Goal: Information Seeking & Learning: Understand process/instructions

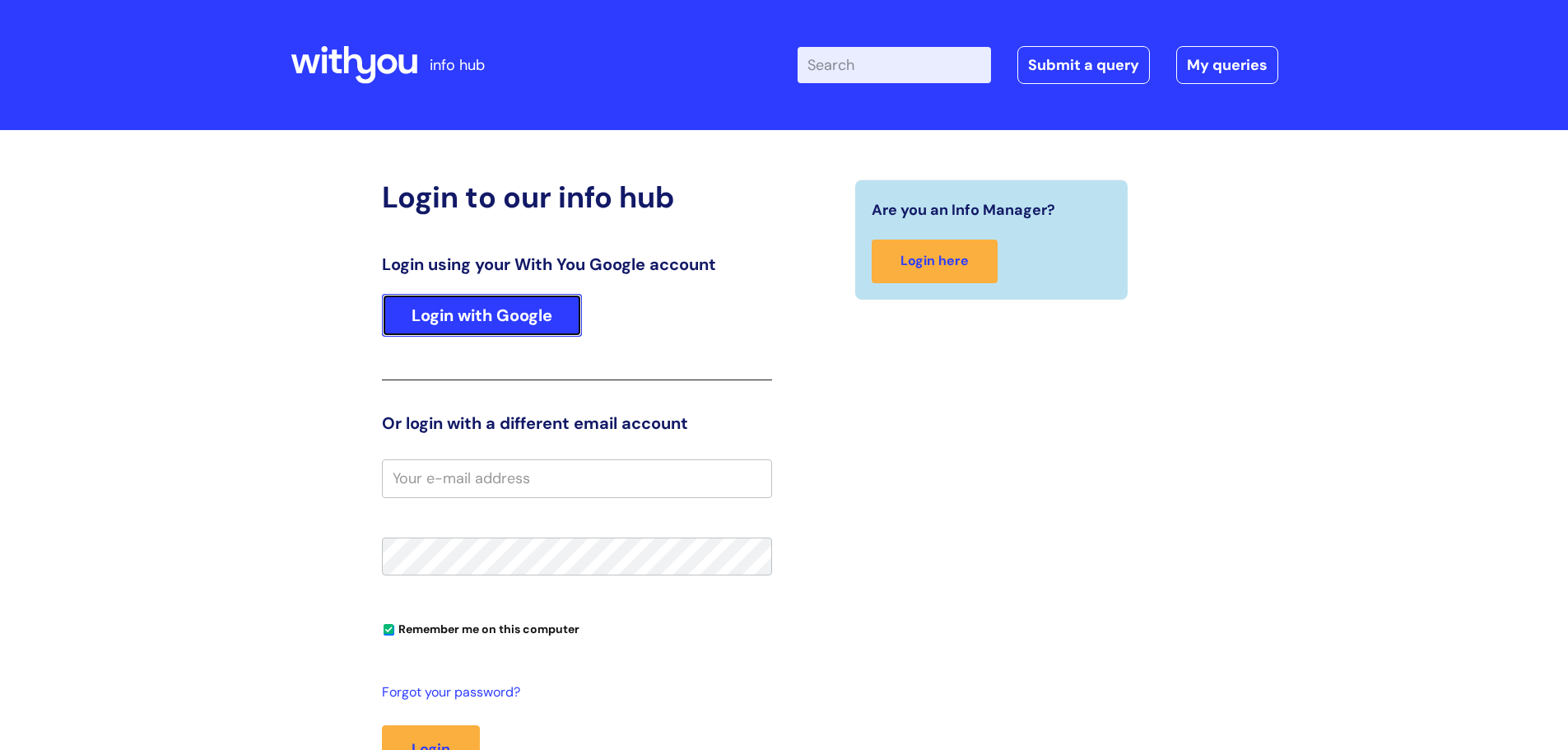
click at [442, 327] on link "Login with Google" at bounding box center [482, 316] width 200 height 43
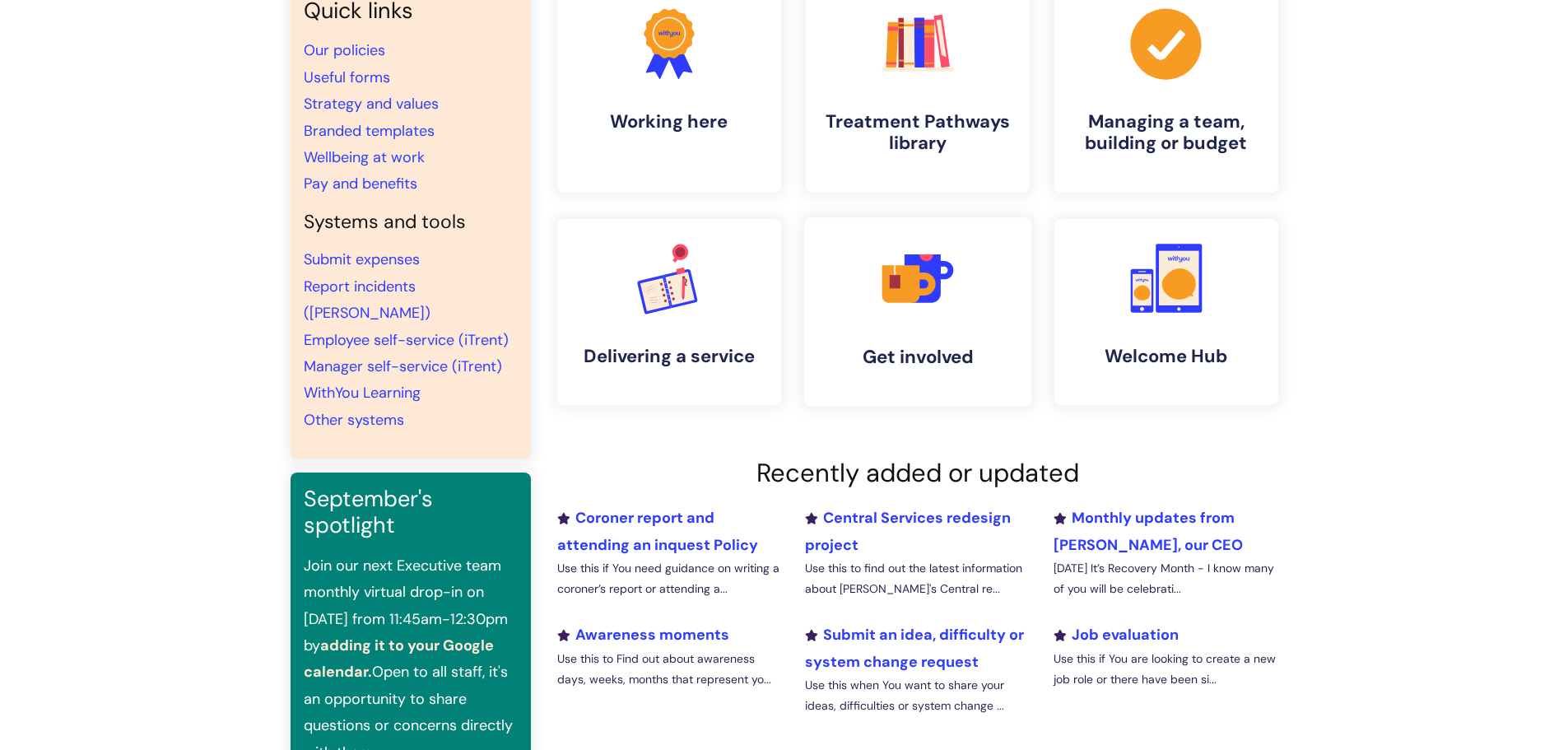
scroll to position [165, 0]
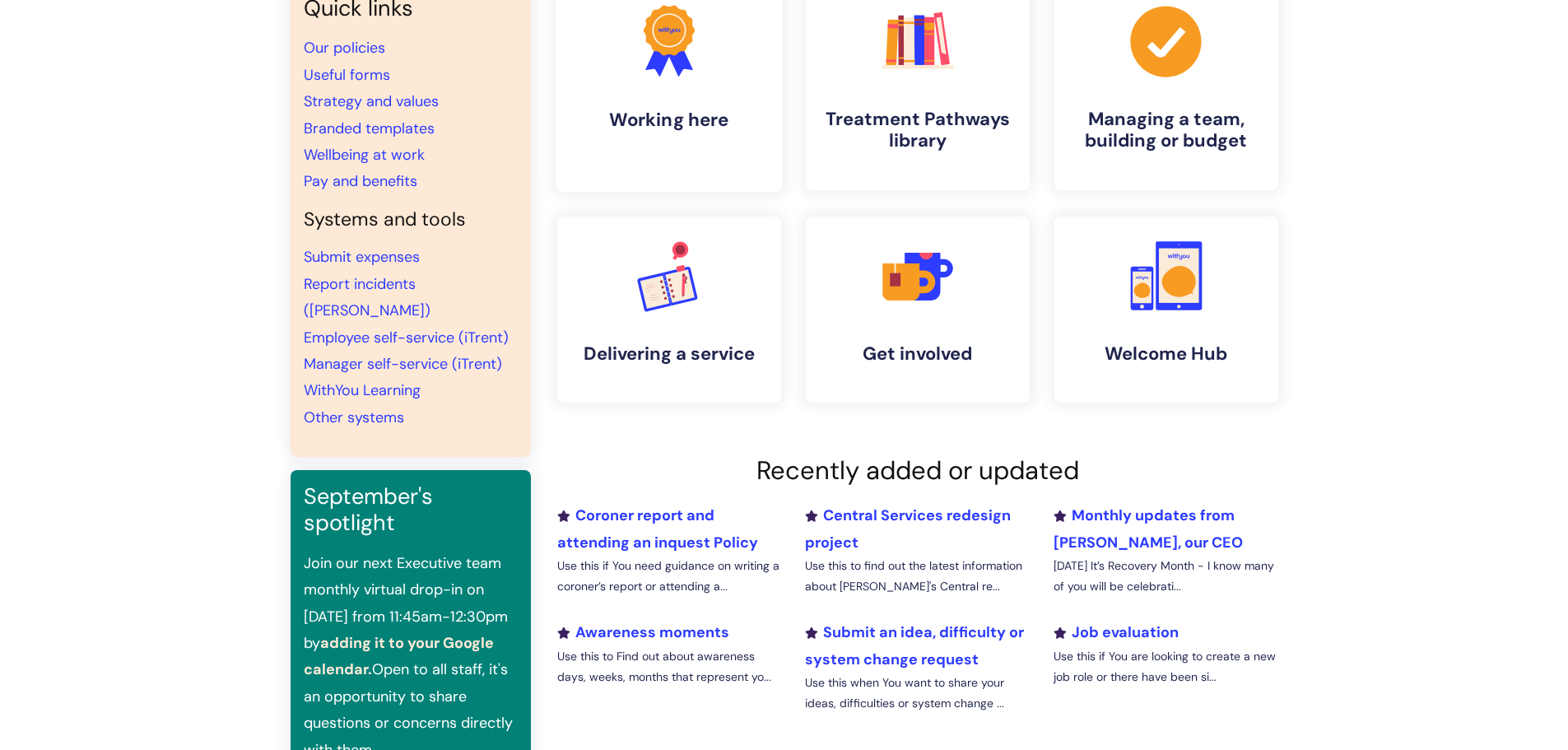
click at [695, 81] on icon ".cls-1{fill:#f89b22;}.cls-1,.cls-2,.cls-3{stroke-width:0px;}.cls-2{fill:#2d3cff…" at bounding box center [669, 41] width 81 height 81
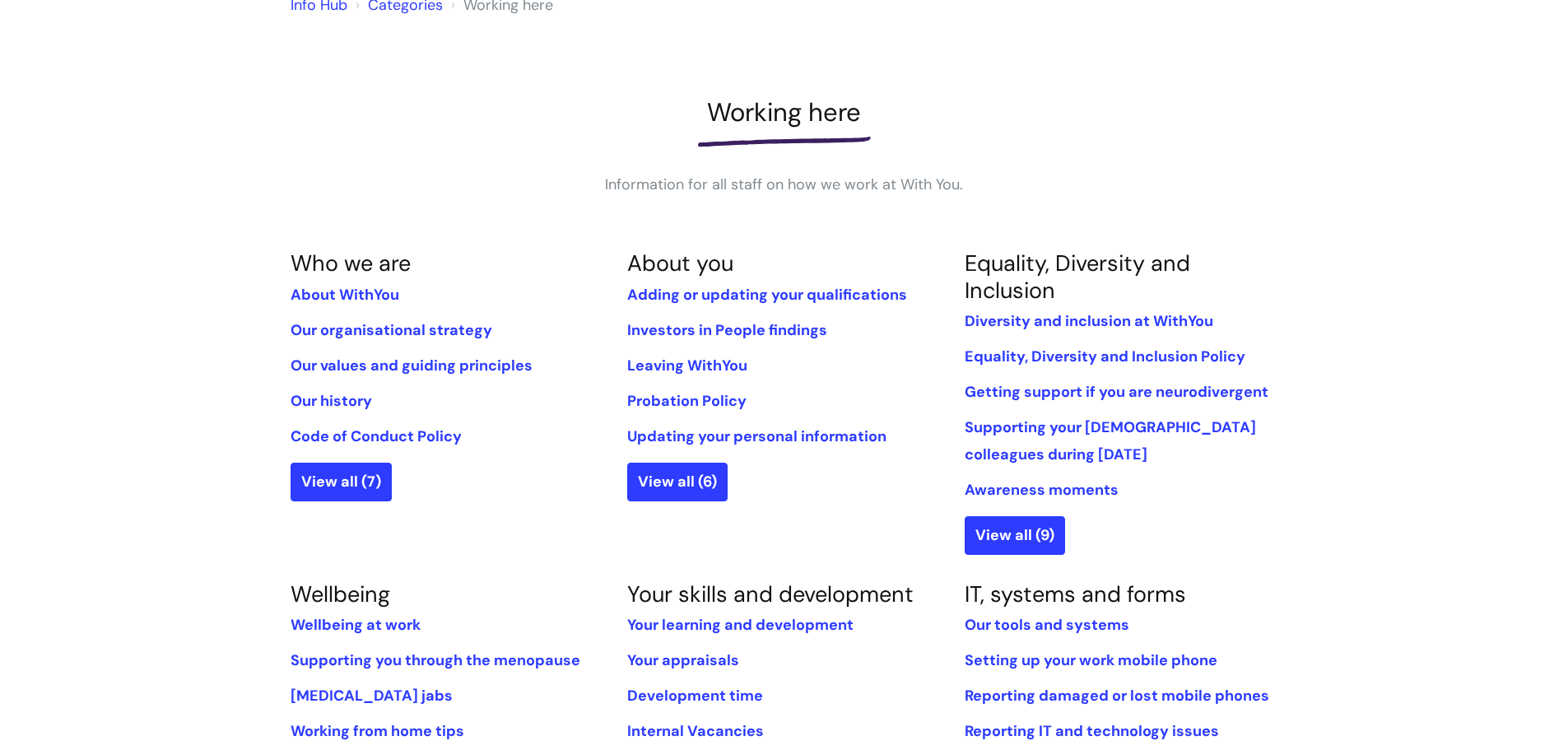
scroll to position [165, 0]
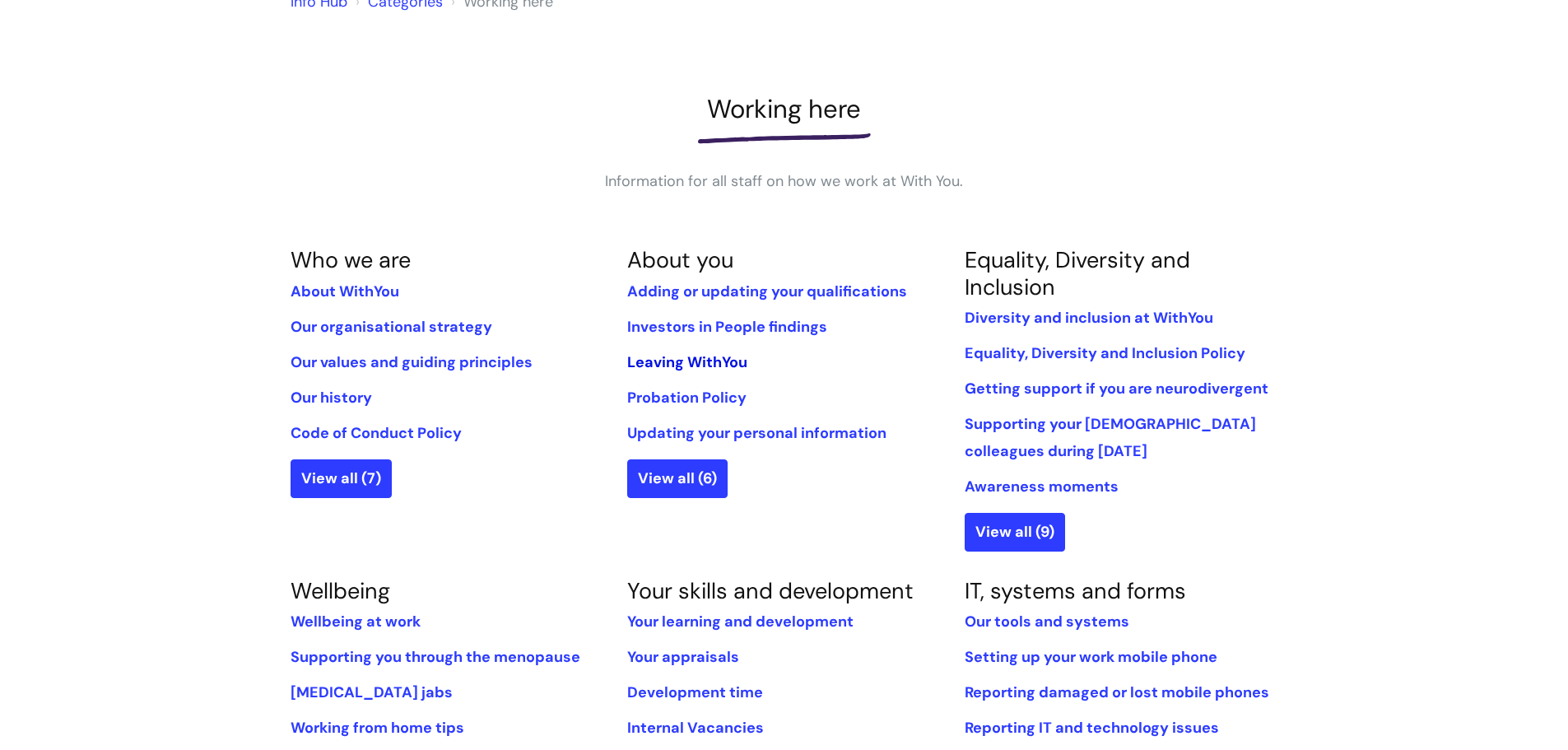
click at [691, 358] on link "Leaving WithYou" at bounding box center [687, 362] width 120 height 20
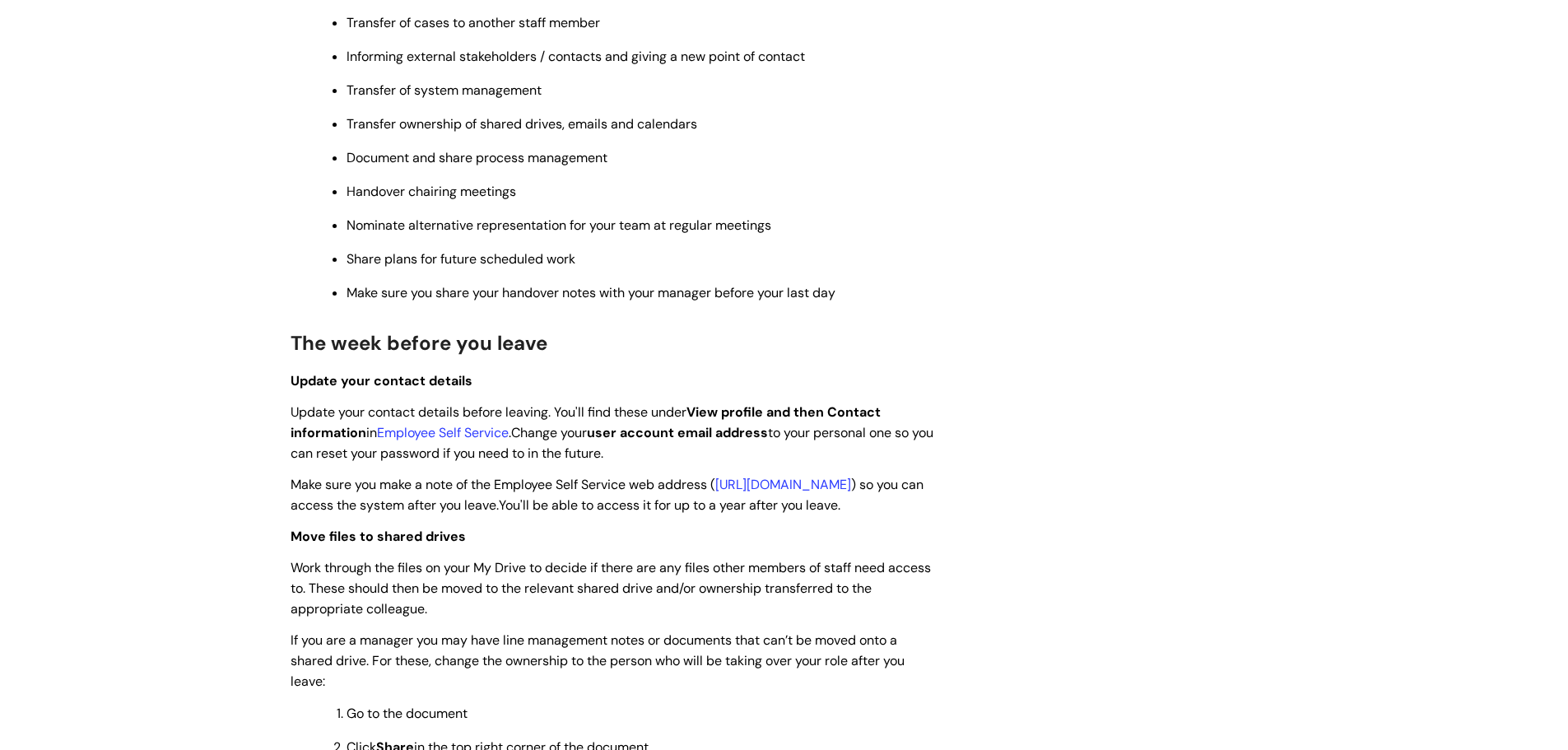
scroll to position [1977, 0]
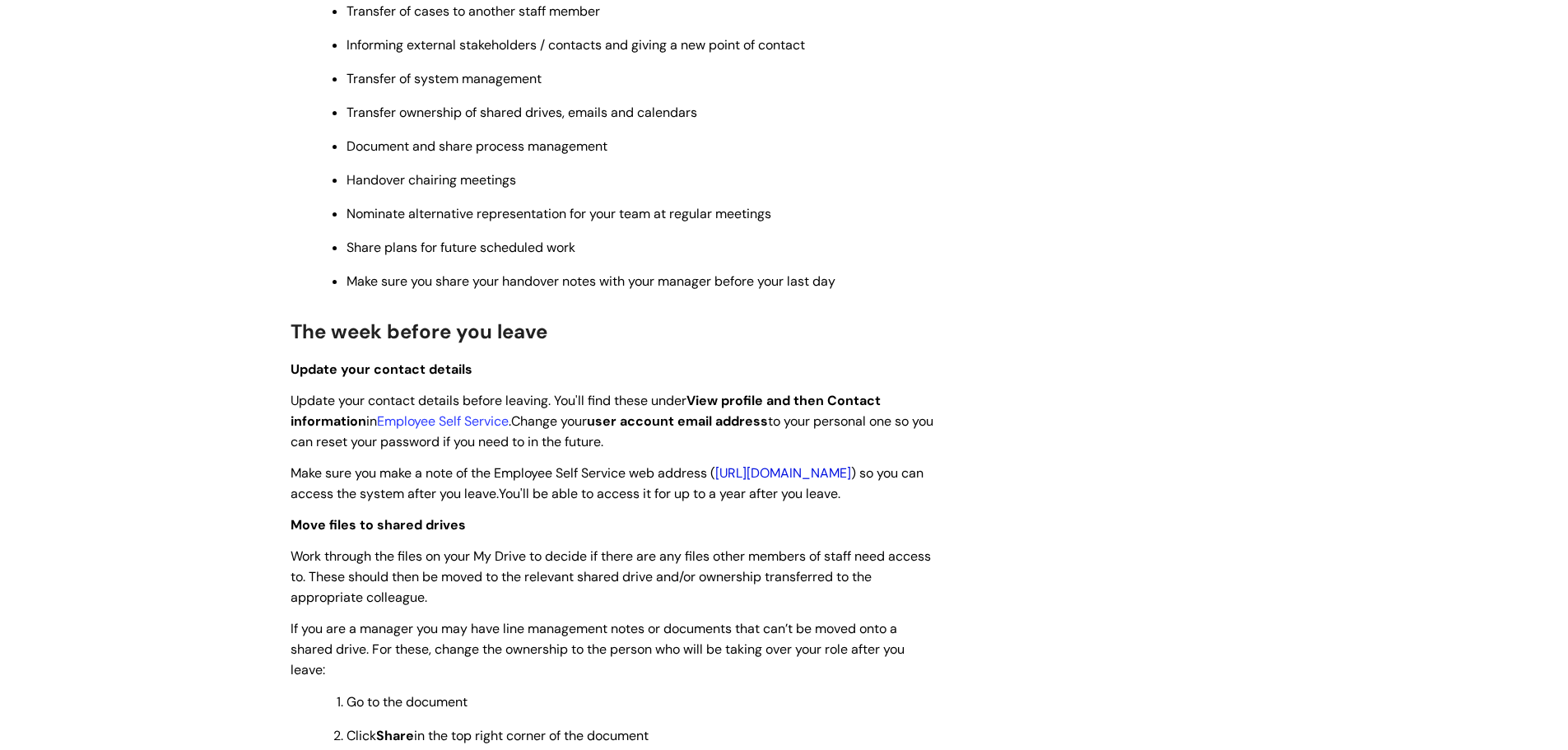
click at [716, 481] on link "https://ce0023li.webitrent.com/ce0023li_ess" at bounding box center [783, 472] width 136 height 17
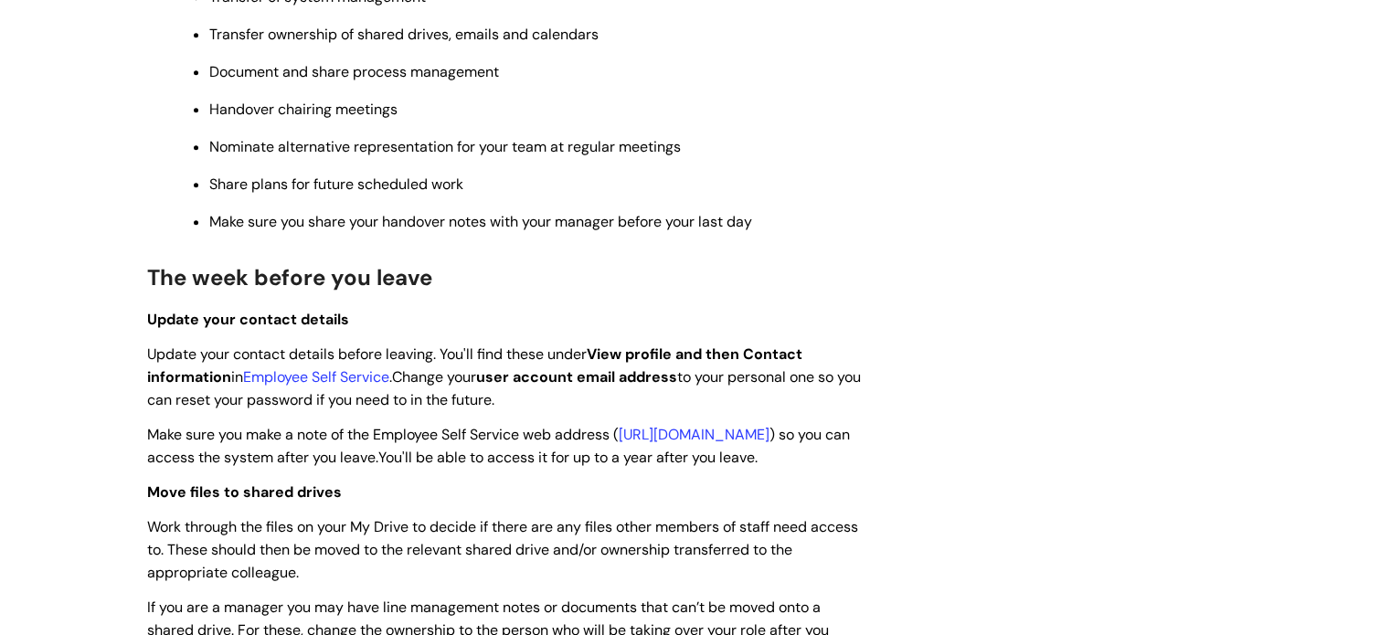
scroll to position [2284, 0]
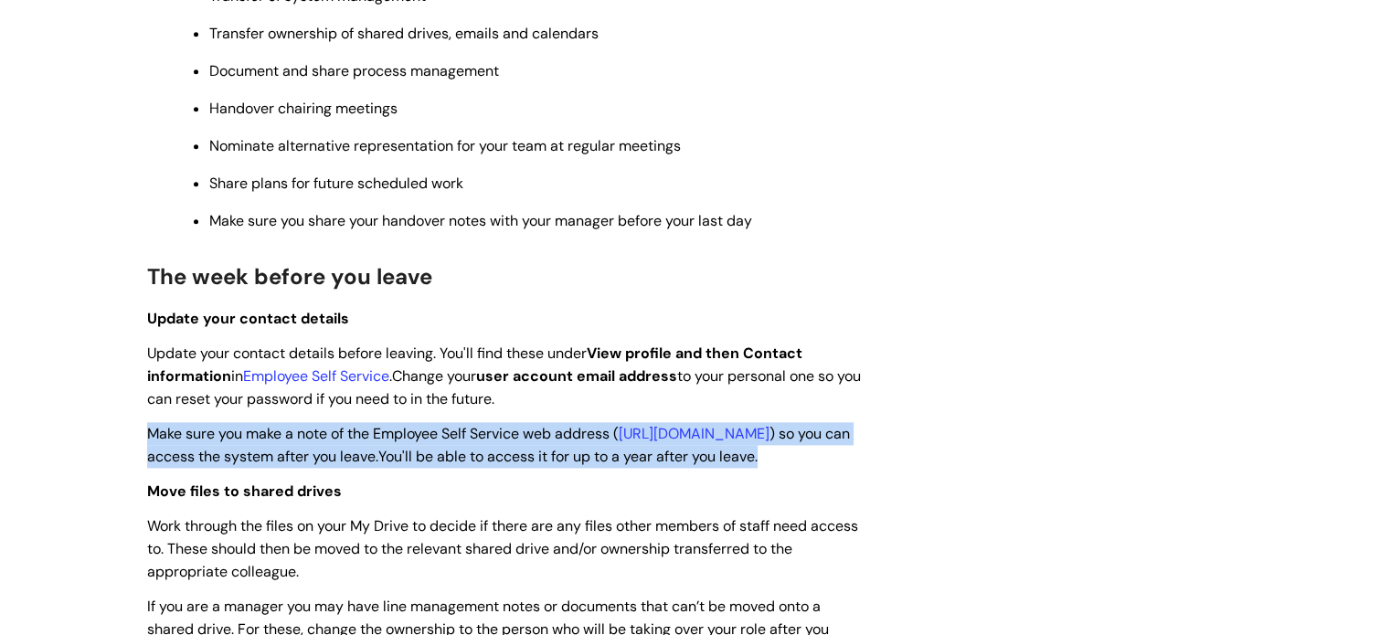
drag, startPoint x: 509, startPoint y: 492, endPoint x: 139, endPoint y: 436, distance: 374.3
click at [139, 436] on div "Leaving WithYou Modified on: Wed, 30 Jul, 2025 at 2:48 PM Use this when You're …" at bounding box center [507, 382] width 749 height 4875
copy span "Make sure you make a note of the Employee Self Service web address ( https://ce…"
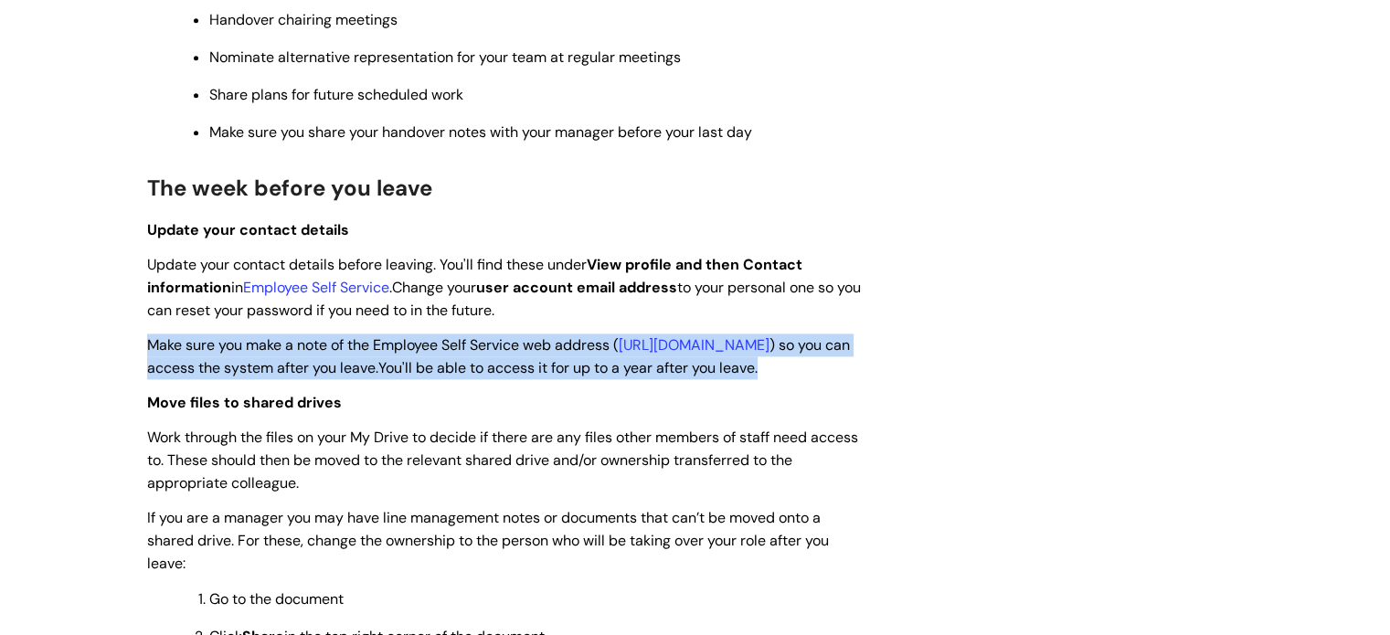
scroll to position [2467, 0]
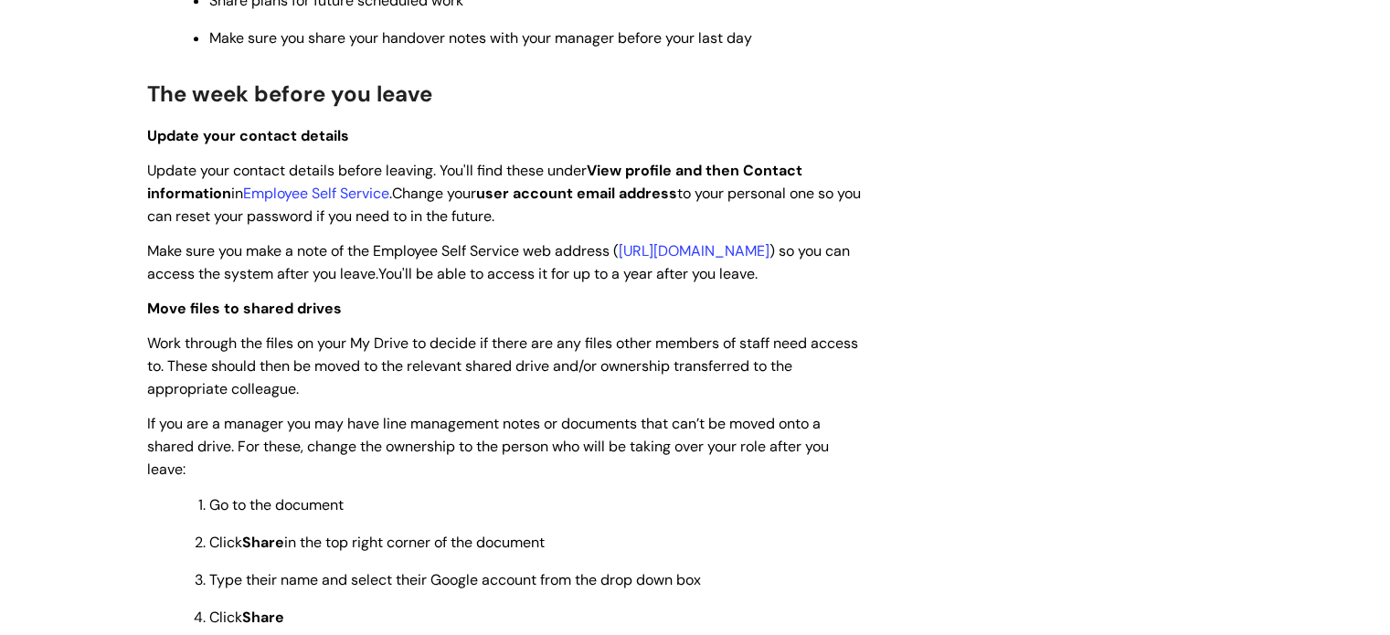
click at [513, 320] on p "Move files to shared drives" at bounding box center [508, 308] width 722 height 23
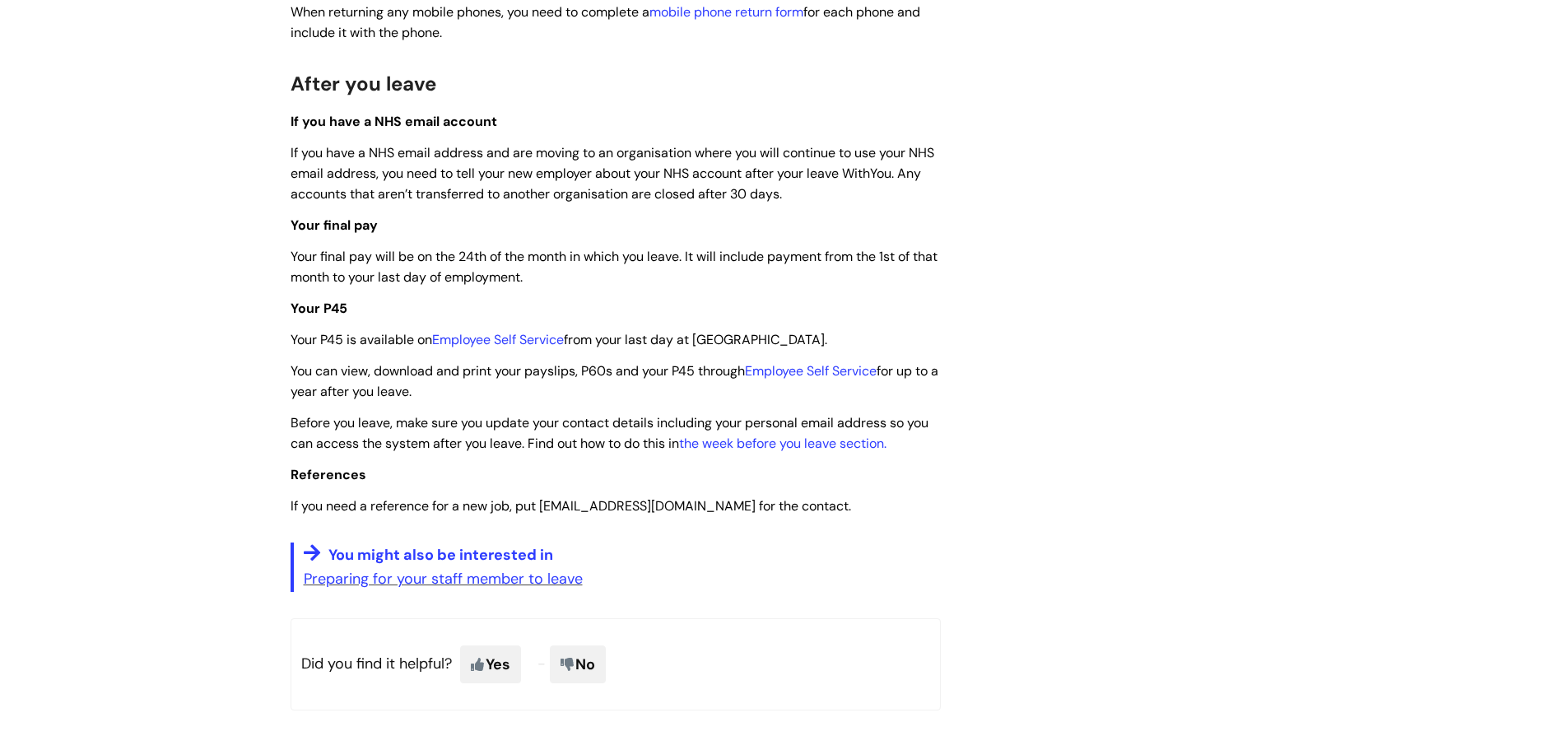
scroll to position [3953, 0]
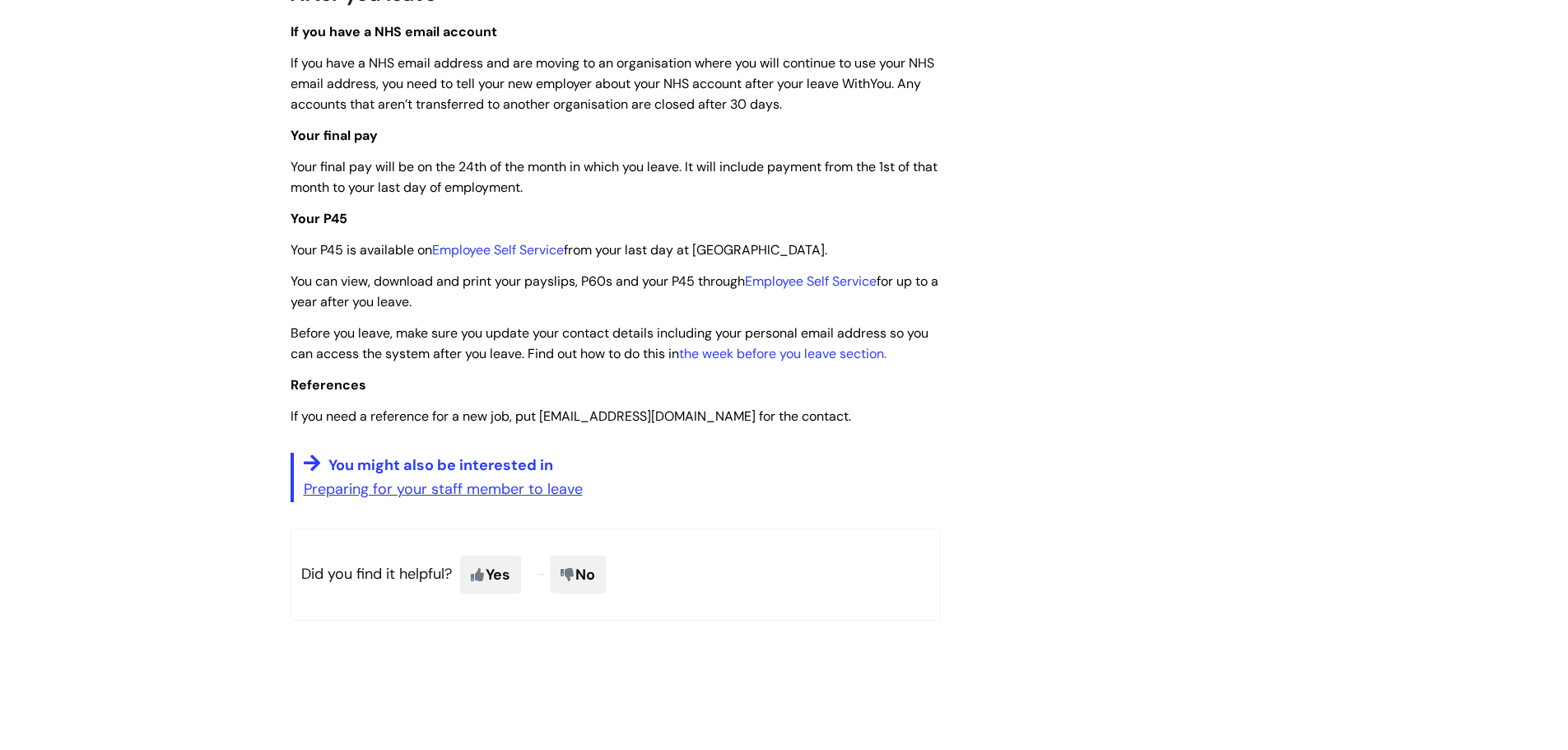
click at [486, 312] on p "You can view, download and print your payslips, P60s and your P45 through Emplo…" at bounding box center [615, 292] width 651 height 41
drag, startPoint x: 300, startPoint y: 282, endPoint x: 360, endPoint y: 282, distance: 60.0
click at [373, 303] on span "You can view, download and print your payslips, P60s and your P45 through Emplo…" at bounding box center [614, 291] width 648 height 38
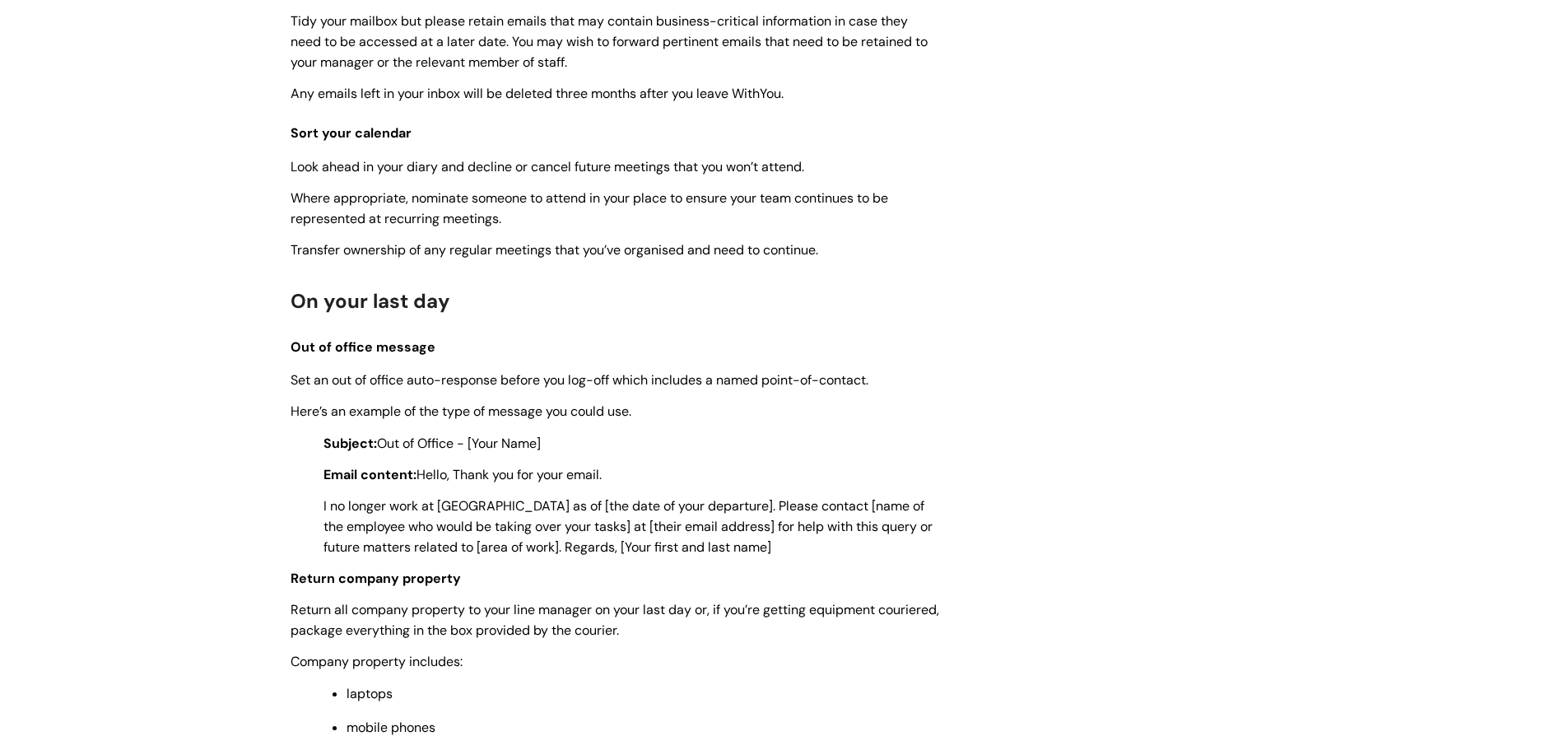
scroll to position [3130, 0]
